Goal: Task Accomplishment & Management: Use online tool/utility

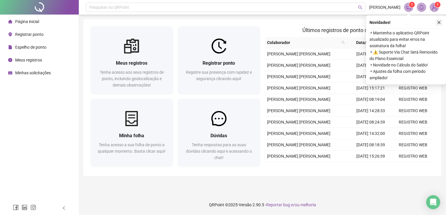
click at [439, 23] on icon "close" at bounding box center [439, 22] width 4 height 4
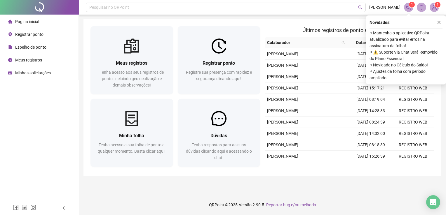
click at [208, 88] on div "Registrar ponto Registre sua presença com rapidez e segurança clicando aqui!" at bounding box center [219, 74] width 83 height 41
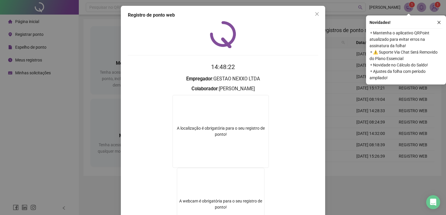
drag, startPoint x: 439, startPoint y: 21, endPoint x: 296, endPoint y: 98, distance: 163.0
click at [438, 23] on icon "close" at bounding box center [439, 22] width 4 height 4
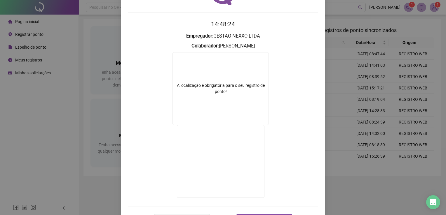
scroll to position [7, 0]
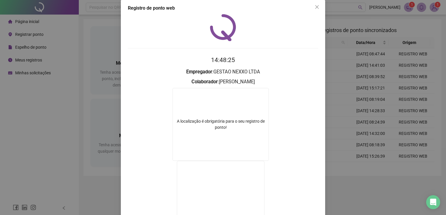
drag, startPoint x: 313, startPoint y: 9, endPoint x: 289, endPoint y: 30, distance: 32.5
click at [315, 9] on icon "close" at bounding box center [317, 7] width 5 height 5
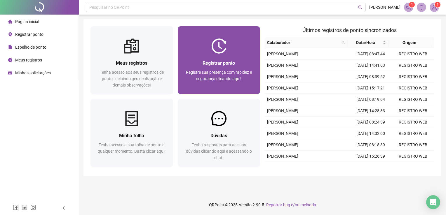
click at [218, 61] on span "Registrar ponto" at bounding box center [218, 63] width 32 height 6
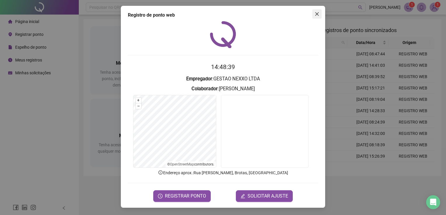
click at [313, 13] on span "Close" at bounding box center [316, 14] width 9 height 5
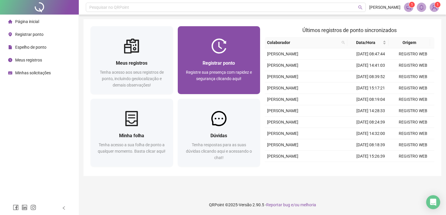
click at [207, 70] on span "Registre sua presença com rapidez e segurança clicando aqui!" at bounding box center [219, 75] width 66 height 11
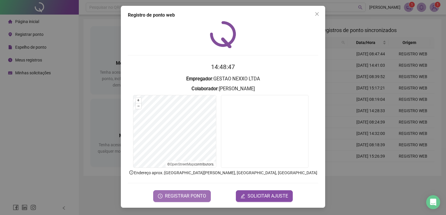
click at [201, 194] on span "REGISTRAR PONTO" at bounding box center [185, 196] width 41 height 7
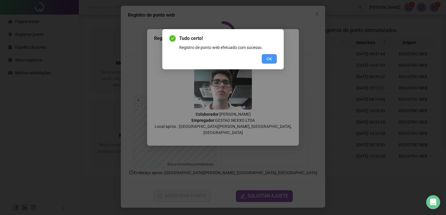
click at [267, 58] on span "OK" at bounding box center [269, 59] width 6 height 6
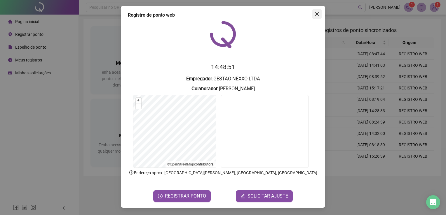
click at [317, 15] on icon "close" at bounding box center [317, 14] width 4 height 4
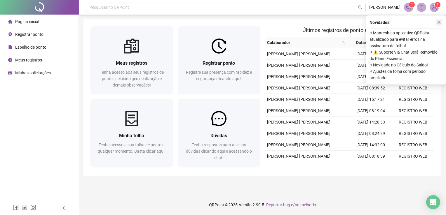
click at [439, 23] on icon "close" at bounding box center [438, 22] width 3 height 3
